Goal: Information Seeking & Learning: Learn about a topic

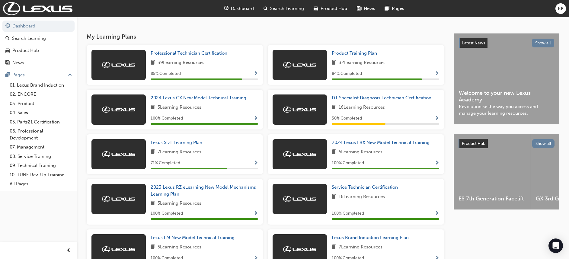
scroll to position [110, 0]
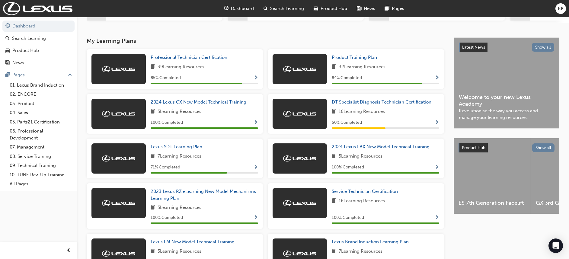
click at [375, 105] on span "DT Specialist Diagnosis Technician Certification" at bounding box center [382, 101] width 100 height 5
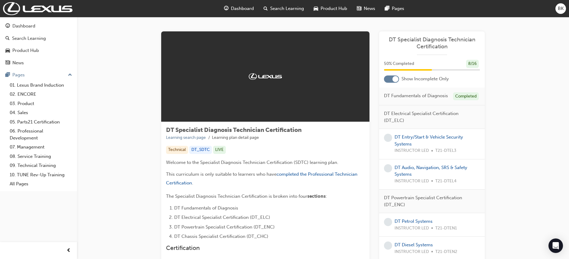
click at [390, 81] on div at bounding box center [391, 78] width 15 height 7
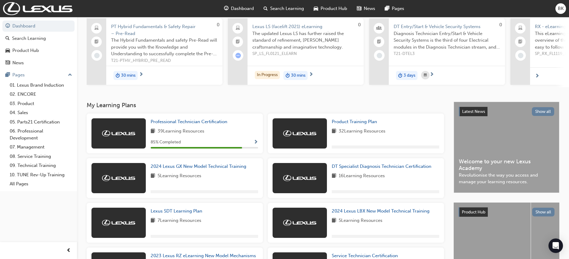
scroll to position [91, 0]
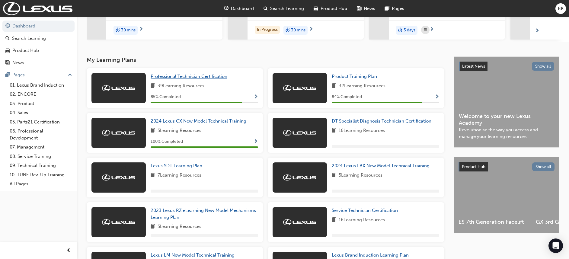
click at [212, 77] on span "Professional Technician Certification" at bounding box center [189, 76] width 77 height 5
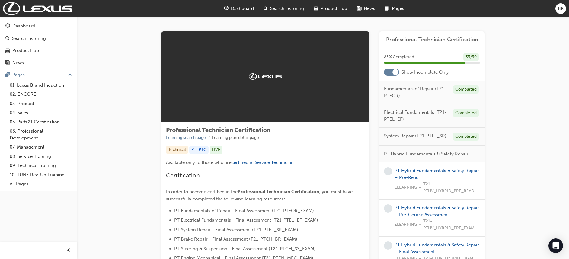
click at [389, 74] on div at bounding box center [391, 72] width 15 height 7
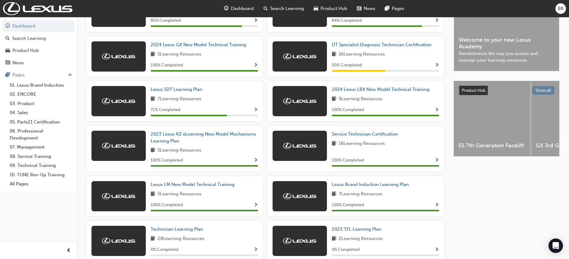
scroll to position [181, 0]
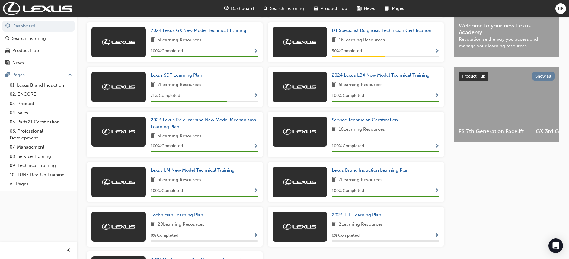
click at [197, 78] on span "Lexus SDT Learning Plan" at bounding box center [177, 74] width 52 height 5
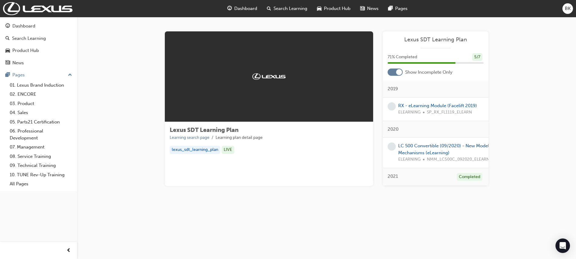
click at [391, 76] on div "Lexus SDT Learning Plan 71 % Completed 5 / 7 Show Incomplete Only 2019 RX - eLe…" at bounding box center [436, 108] width 106 height 155
click at [392, 75] on div at bounding box center [395, 72] width 15 height 7
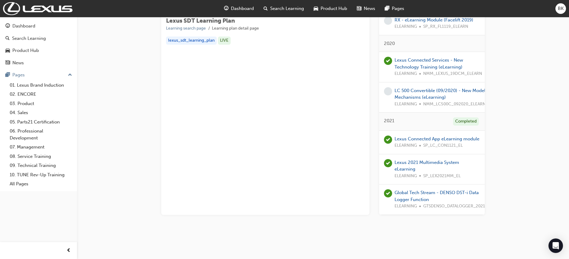
scroll to position [116, 0]
click at [432, 88] on link "LC 500 Convertible (09/2020) - New Model Mechanisms (eLearning)" at bounding box center [439, 94] width 91 height 12
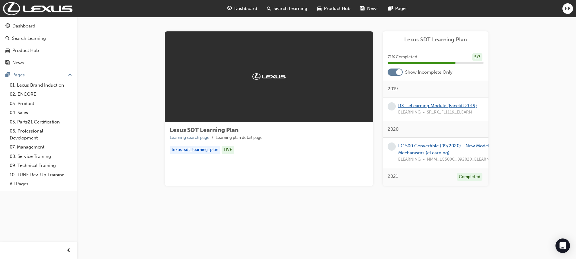
click at [440, 106] on link "RX - eLearning Module (Facelift 2019)" at bounding box center [437, 105] width 79 height 5
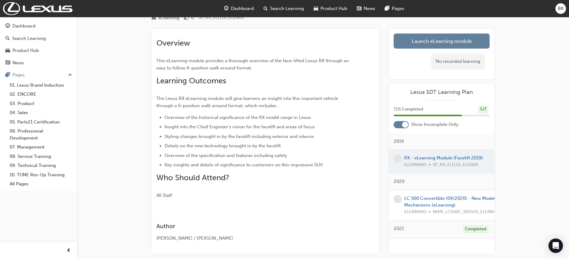
scroll to position [55, 0]
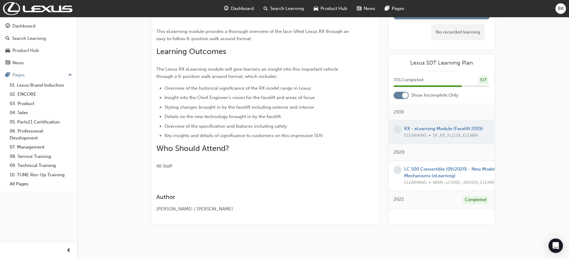
click at [402, 97] on div at bounding box center [401, 95] width 15 height 7
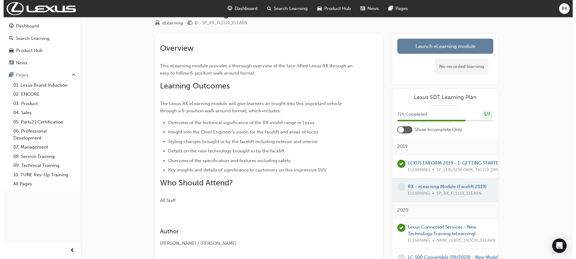
scroll to position [0, 0]
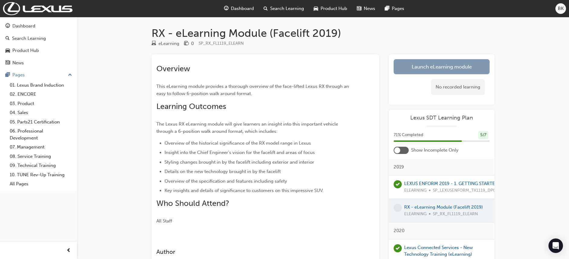
click at [426, 66] on link "Launch eLearning module" at bounding box center [442, 66] width 96 height 15
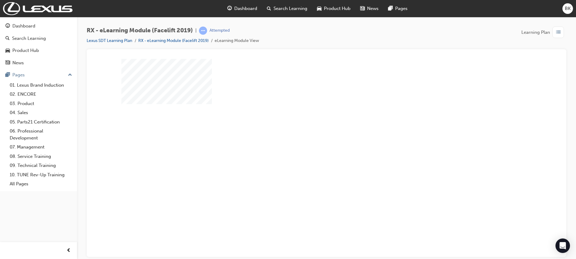
click at [309, 140] on div "play" at bounding box center [309, 140] width 0 height 0
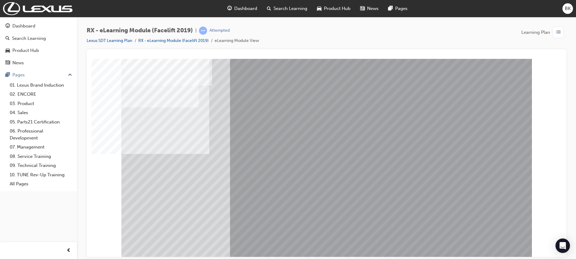
scroll to position [28, 0]
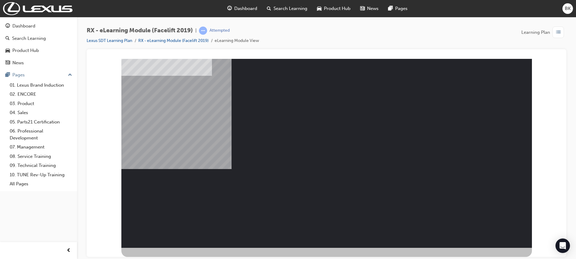
click at [171, 247] on div "NEXT Trigger this button to go to the next slide" at bounding box center [146, 254] width 50 height 14
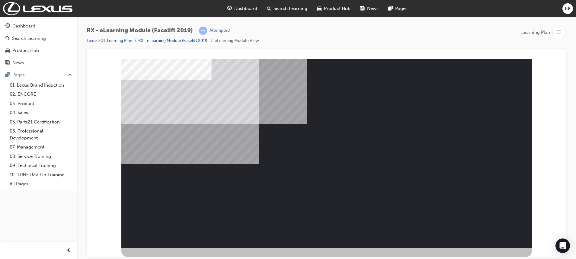
click at [171, 247] on div "NEXT Trigger this button to go to the next slide" at bounding box center [146, 254] width 50 height 14
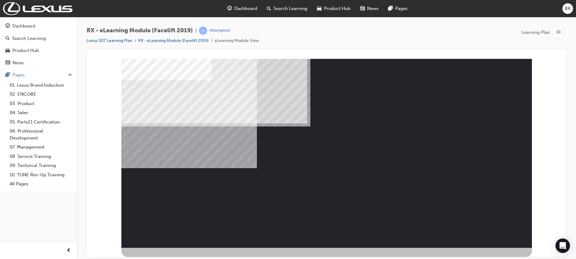
click at [171, 247] on div "NEXT Trigger this button to go to the next slide" at bounding box center [146, 254] width 50 height 14
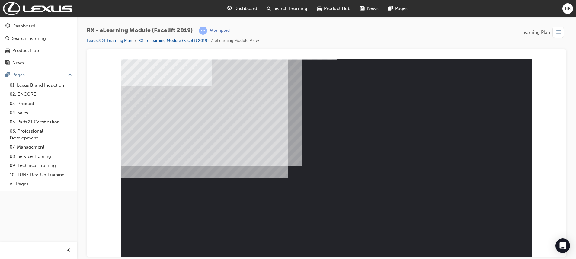
scroll to position [0, 0]
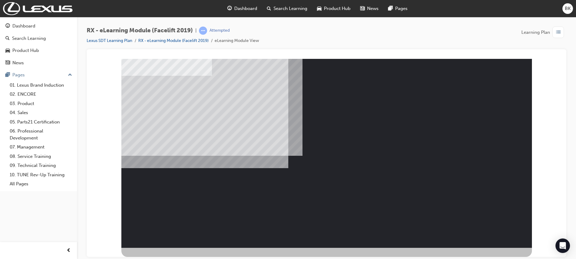
click at [171, 247] on div "NEXT Trigger this button to go to the next slide" at bounding box center [146, 254] width 50 height 14
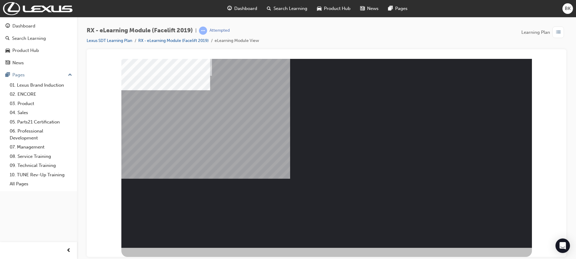
click at [171, 247] on div "NEXT Trigger this button to go to the next slide" at bounding box center [146, 254] width 50 height 14
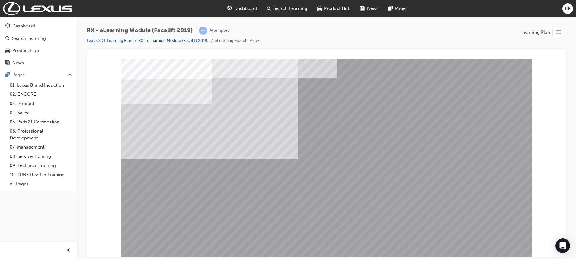
drag, startPoint x: 204, startPoint y: 188, endPoint x: 203, endPoint y: 194, distance: 6.9
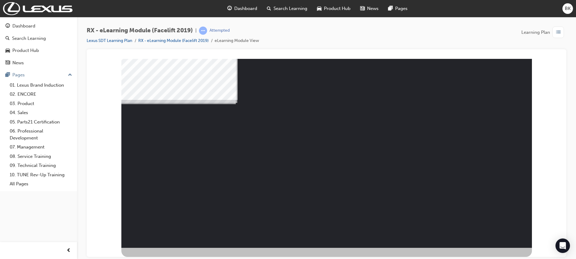
click at [473, 239] on div "" at bounding box center [326, 138] width 410 height 217
click at [171, 247] on div "NEXT Trigger this button to go to the next slide" at bounding box center [146, 254] width 50 height 14
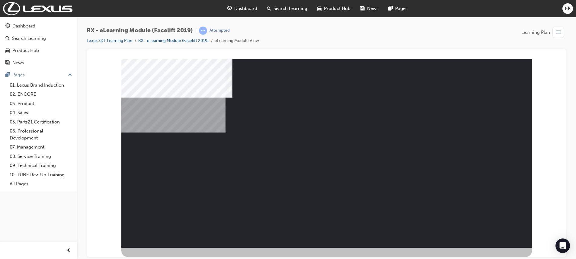
click at [171, 247] on div "NEXT Trigger this button to go to the next slide" at bounding box center [146, 254] width 50 height 14
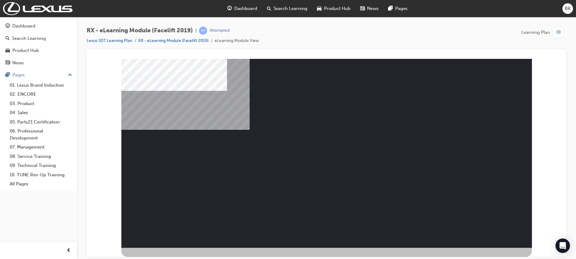
click at [171, 247] on div "NEXT Trigger this button to go to the next slide" at bounding box center [146, 254] width 50 height 14
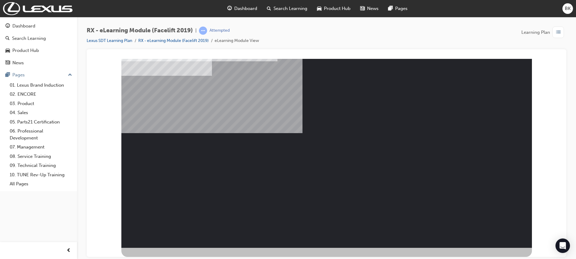
click at [171, 247] on div "NEXT Trigger this button to go to the next slide" at bounding box center [146, 254] width 50 height 14
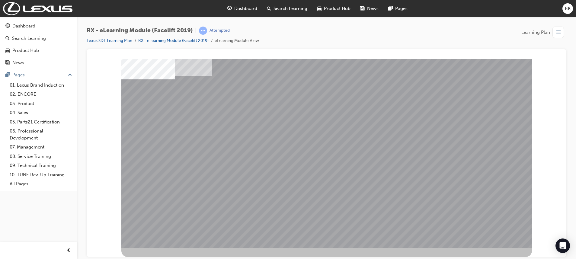
drag, startPoint x: 136, startPoint y: 86, endPoint x: 163, endPoint y: 89, distance: 26.8
drag, startPoint x: 200, startPoint y: 105, endPoint x: 188, endPoint y: 132, distance: 29.2
click at [196, 116] on div "Menu Stacked" at bounding box center [326, 138] width 410 height 217
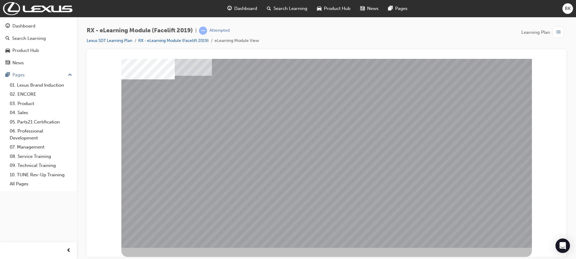
drag, startPoint x: 173, startPoint y: 201, endPoint x: 205, endPoint y: 205, distance: 32.5
drag, startPoint x: 206, startPoint y: 204, endPoint x: 218, endPoint y: 204, distance: 11.5
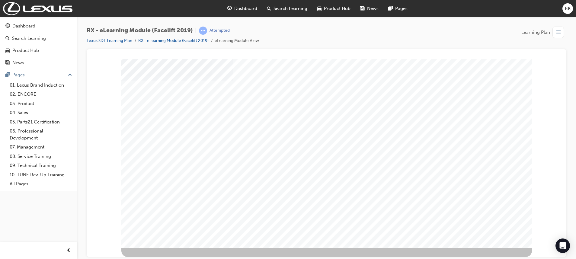
click at [317, 102] on div "position_one_intro" at bounding box center [326, 138] width 410 height 217
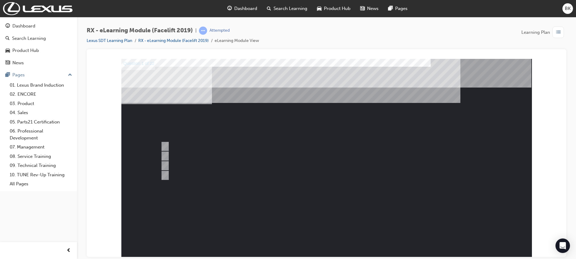
click at [487, 254] on div "Question 1 of 22" at bounding box center [326, 167] width 410 height 217
drag, startPoint x: 207, startPoint y: 177, endPoint x: 273, endPoint y: 206, distance: 72.2
click at [208, 177] on div at bounding box center [321, 175] width 324 height 10
radio input "true"
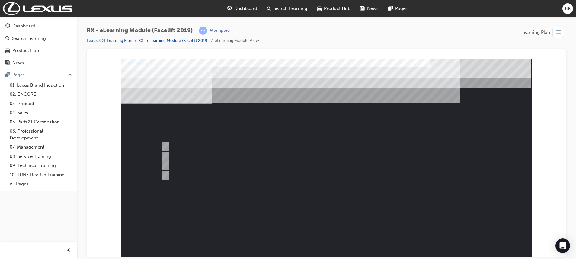
click at [324, 227] on div at bounding box center [326, 167] width 410 height 217
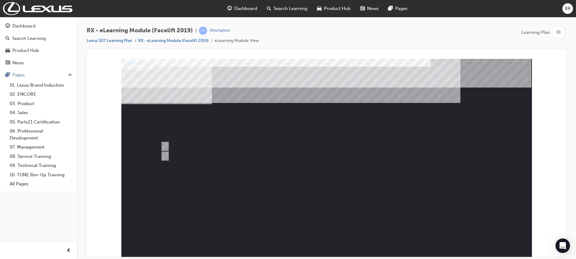
click at [564, 11] on div "BK" at bounding box center [567, 8] width 11 height 11
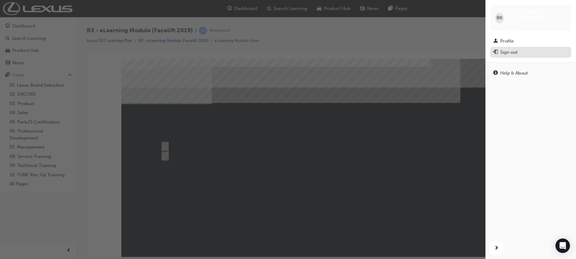
click at [513, 49] on div "Sign out" at bounding box center [508, 52] width 17 height 7
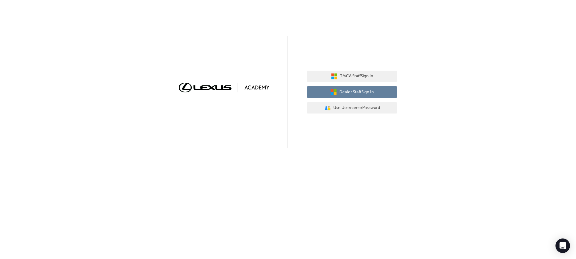
click at [341, 91] on span "Dealer Staff Sign In" at bounding box center [356, 92] width 34 height 7
